Goal: Task Accomplishment & Management: Manage account settings

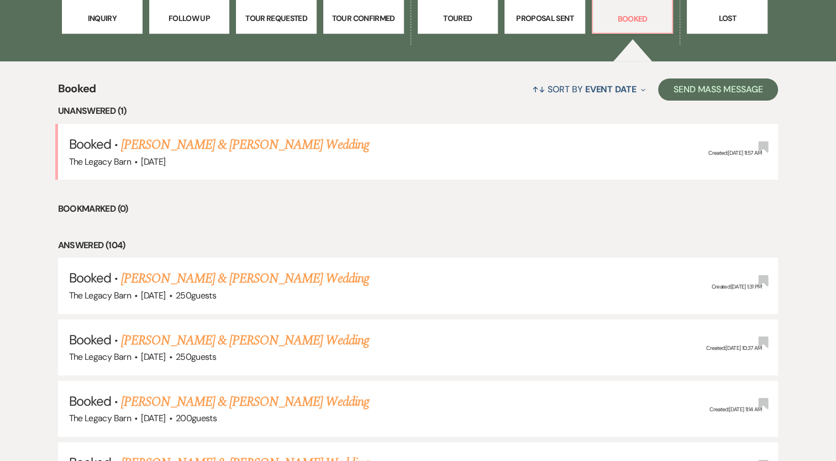
scroll to position [381, 0]
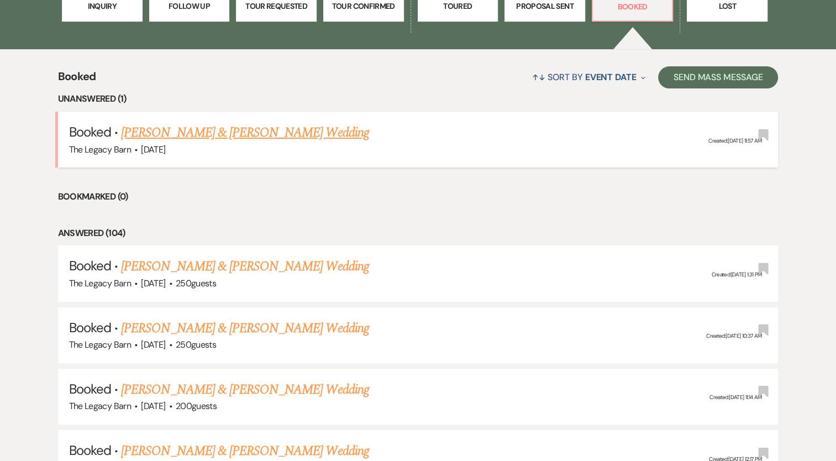
click at [215, 137] on link "[PERSON_NAME] & [PERSON_NAME] Wedding" at bounding box center [244, 133] width 247 height 20
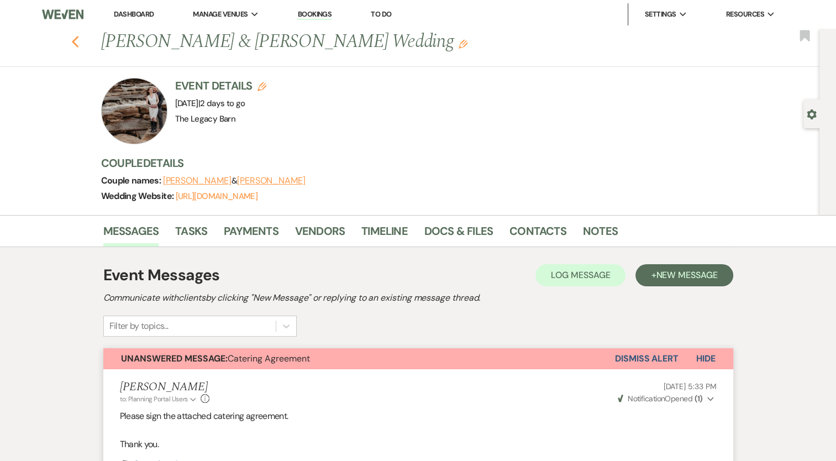
click at [77, 41] on use "button" at bounding box center [74, 42] width 7 height 12
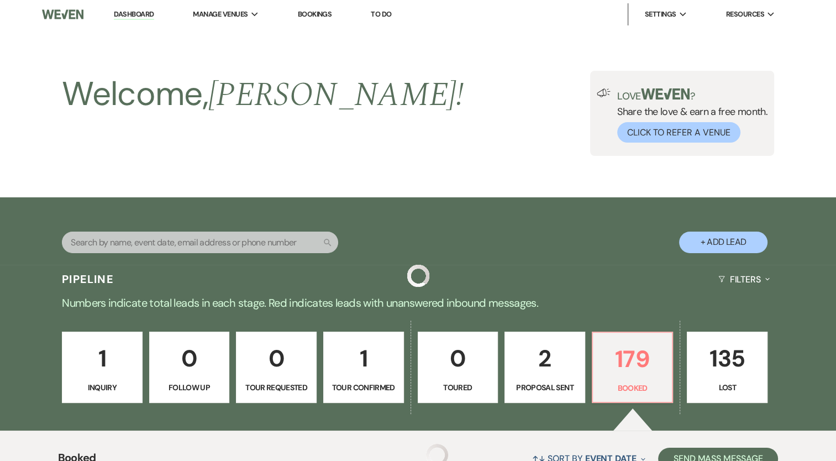
scroll to position [381, 0]
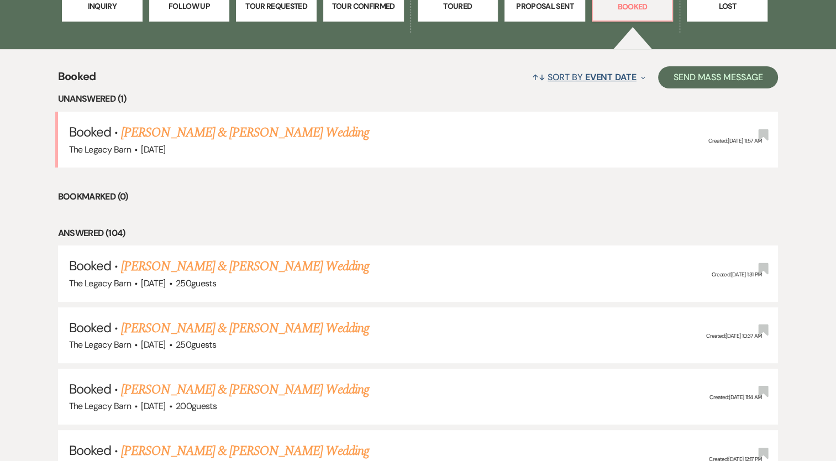
click at [586, 74] on span "Event Date" at bounding box center [610, 77] width 51 height 12
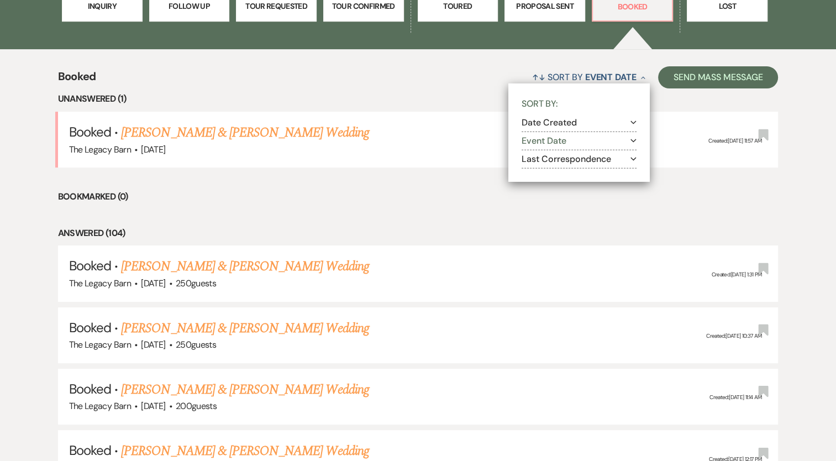
click at [550, 121] on button "Date Created Expand" at bounding box center [579, 122] width 115 height 9
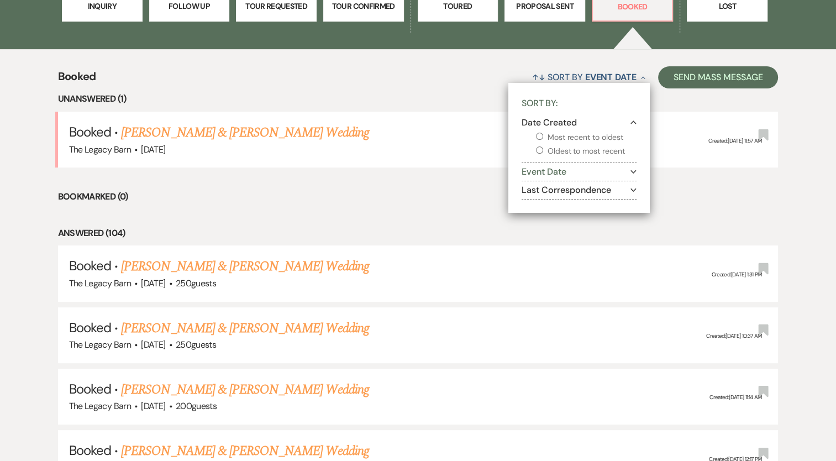
click at [552, 133] on label "Most recent to oldest" at bounding box center [586, 137] width 101 height 14
click at [543, 133] on input "Most recent to oldest" at bounding box center [539, 136] width 7 height 7
radio input "true"
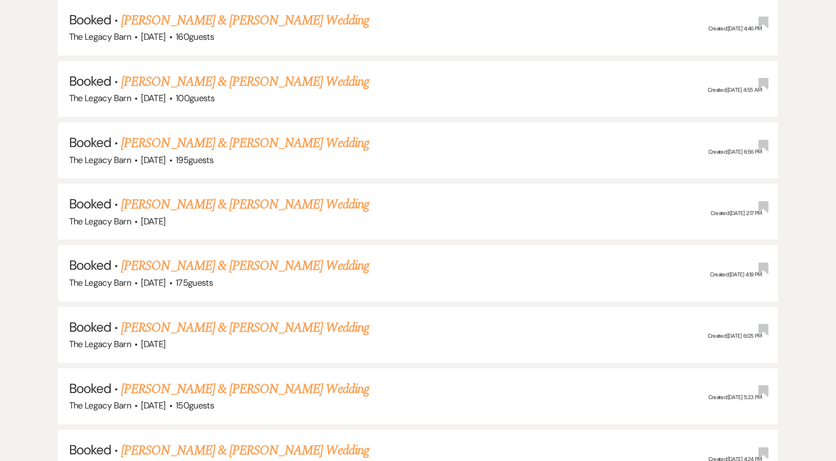
scroll to position [1375, 0]
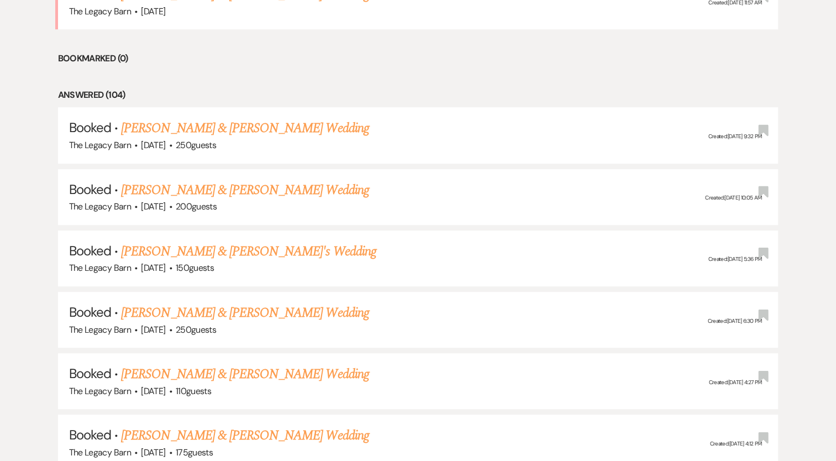
scroll to position [507, 0]
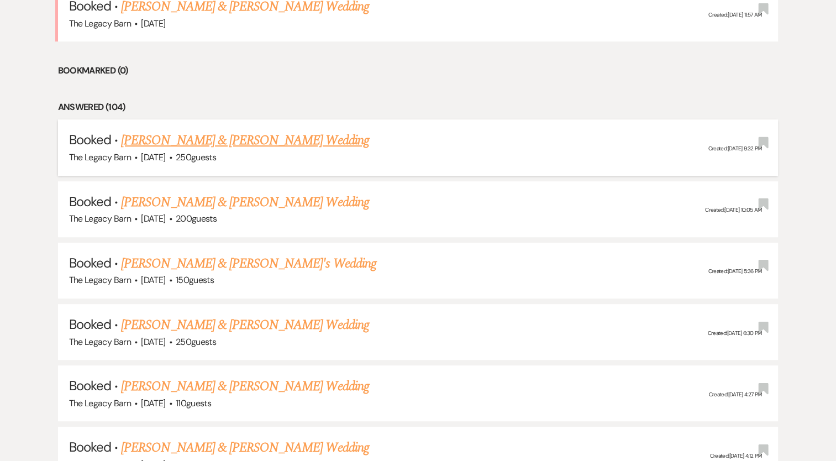
click at [228, 139] on link "[PERSON_NAME] & [PERSON_NAME] Wedding" at bounding box center [244, 140] width 247 height 20
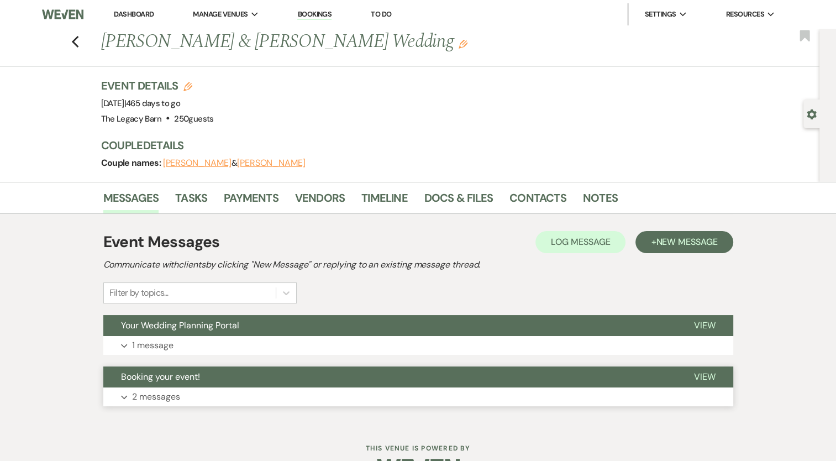
click at [137, 391] on p "2 messages" at bounding box center [156, 396] width 48 height 14
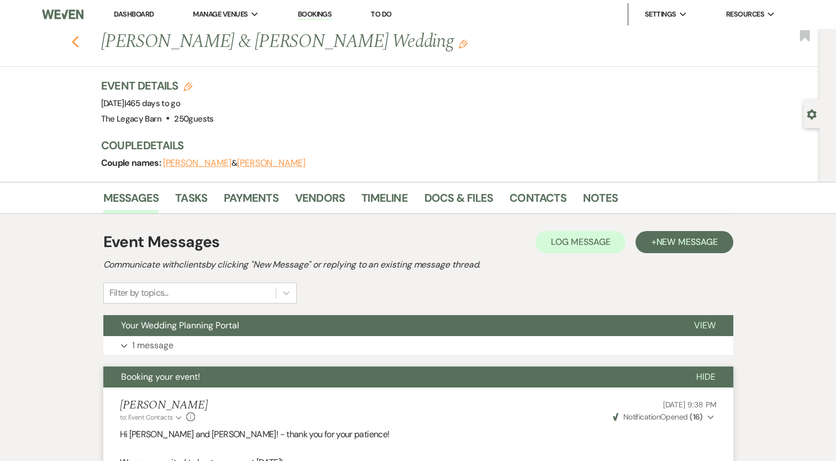
click at [80, 41] on icon "Previous" at bounding box center [75, 41] width 8 height 13
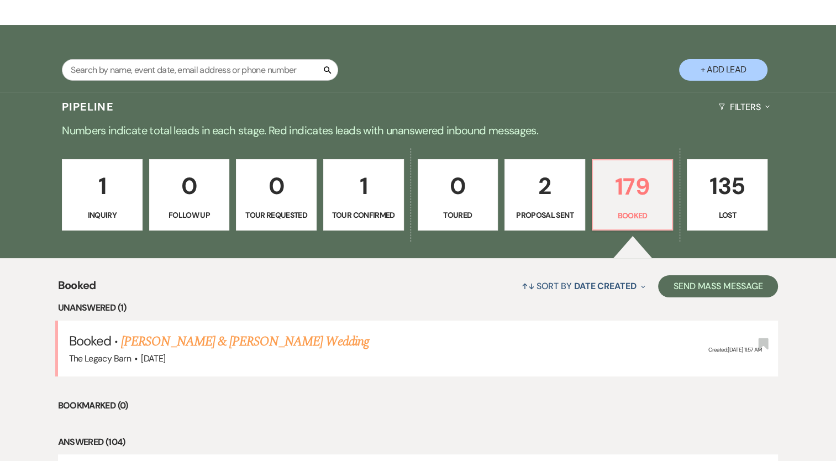
scroll to position [149, 0]
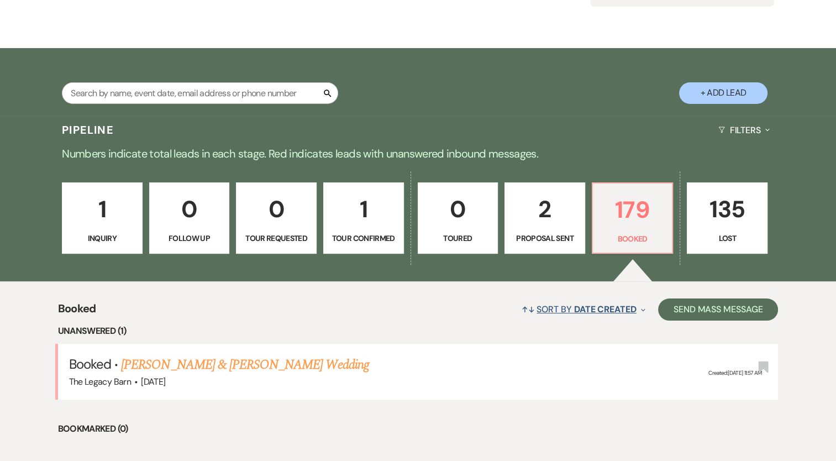
click at [598, 307] on span "Date Created" at bounding box center [605, 309] width 62 height 12
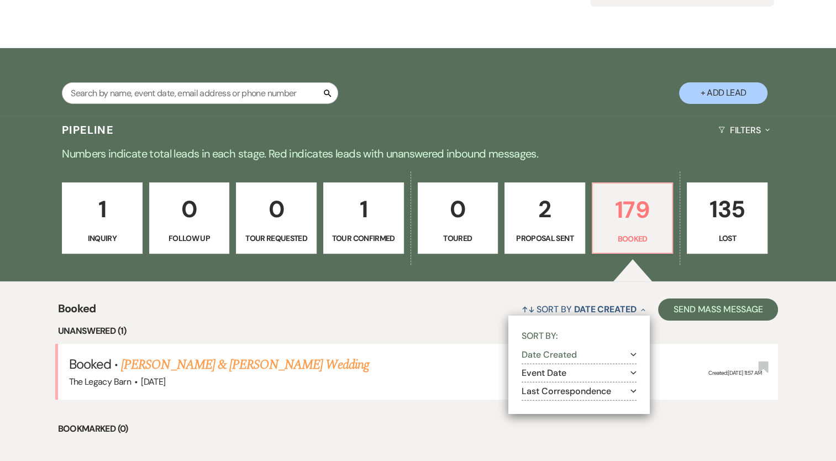
click at [549, 375] on button "Event Date Expand" at bounding box center [579, 372] width 115 height 9
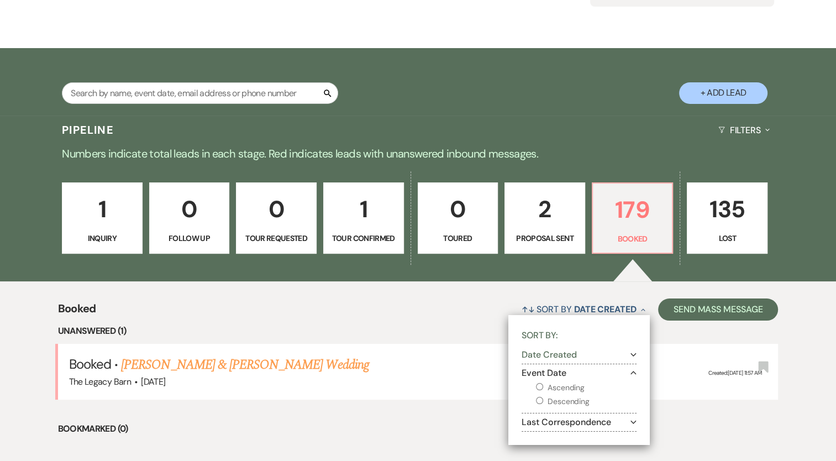
click at [554, 401] on label "Descending" at bounding box center [586, 401] width 101 height 14
click at [543, 401] on input "Descending" at bounding box center [539, 400] width 7 height 7
radio input "true"
